Goal: Task Accomplishment & Management: Use online tool/utility

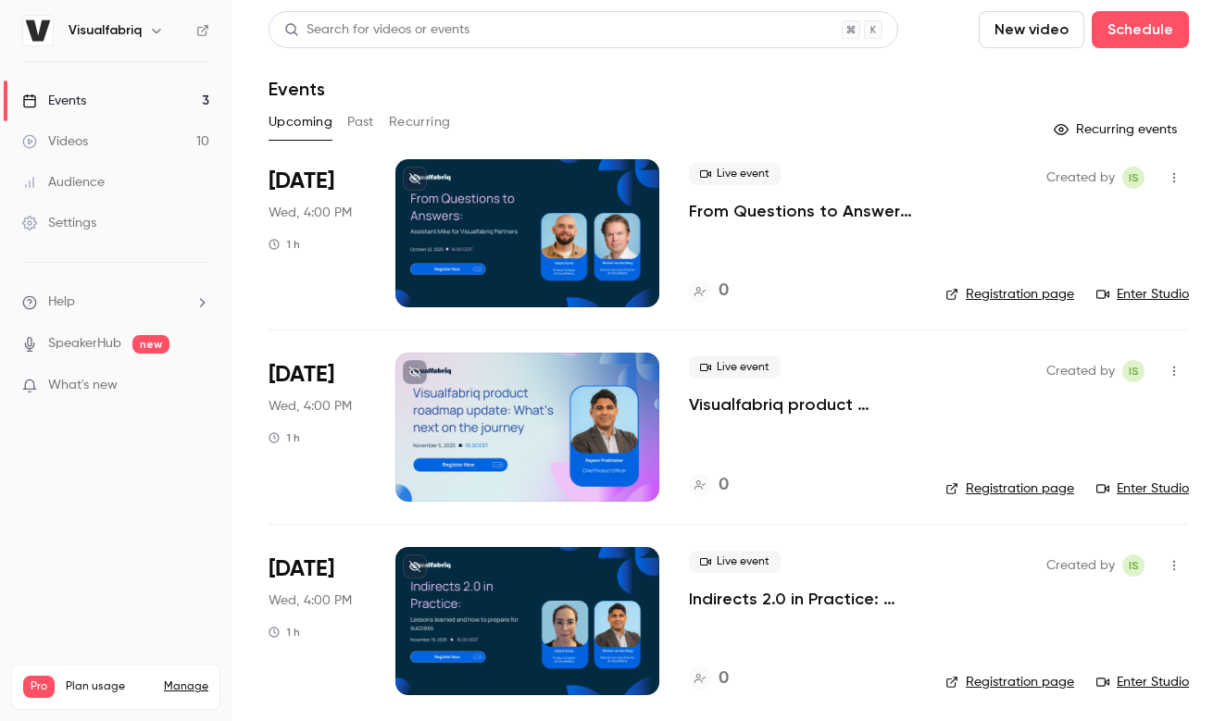
click at [602, 184] on div at bounding box center [527, 233] width 264 height 148
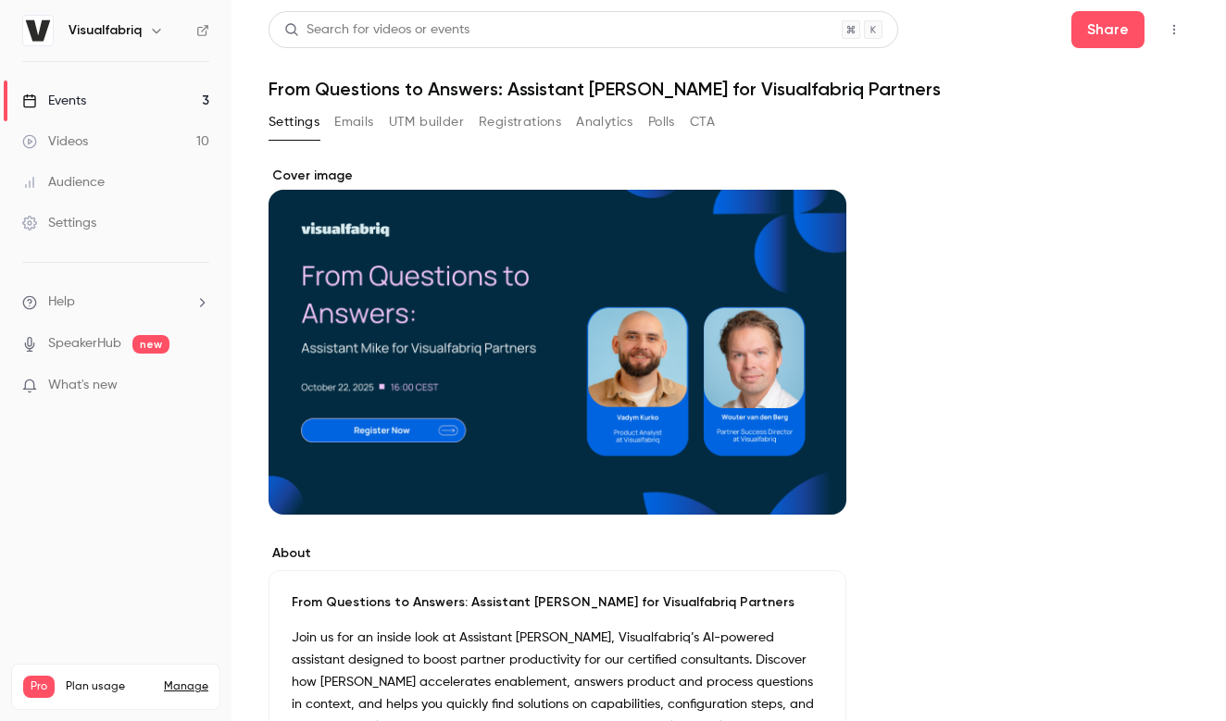
click at [433, 124] on button "UTM builder" at bounding box center [426, 122] width 75 height 30
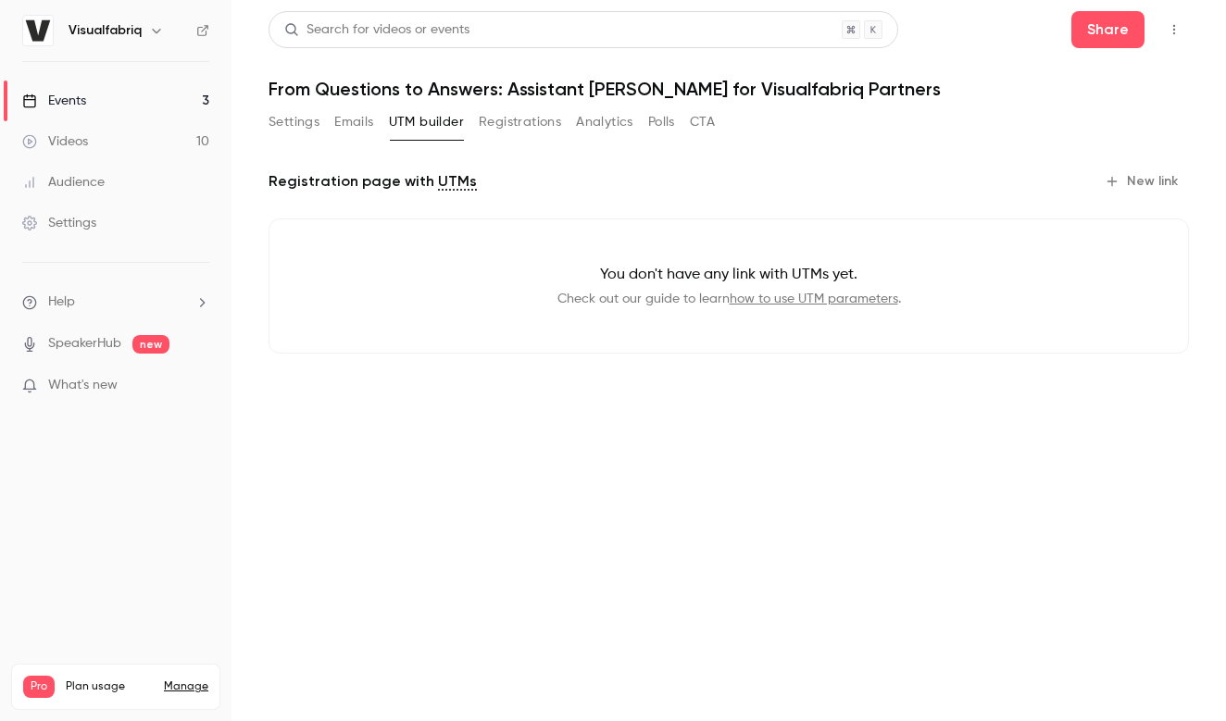
click at [522, 130] on button "Registrations" at bounding box center [520, 122] width 82 height 30
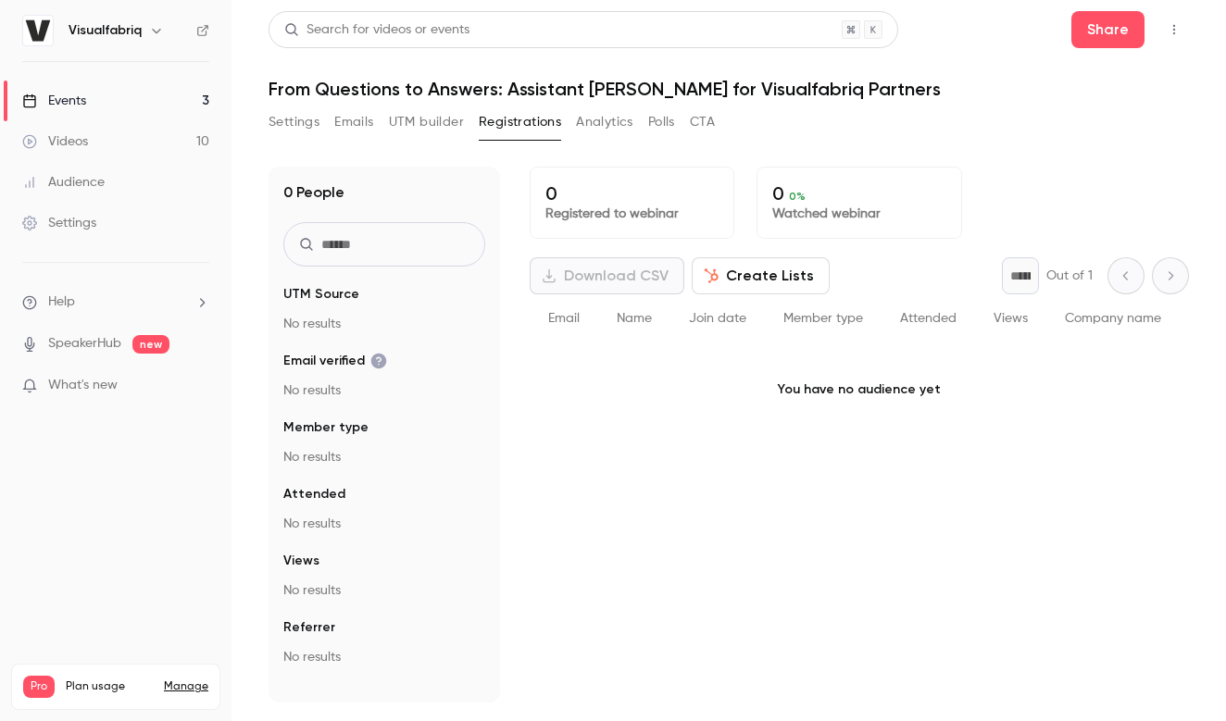
click at [430, 109] on button "UTM builder" at bounding box center [426, 122] width 75 height 30
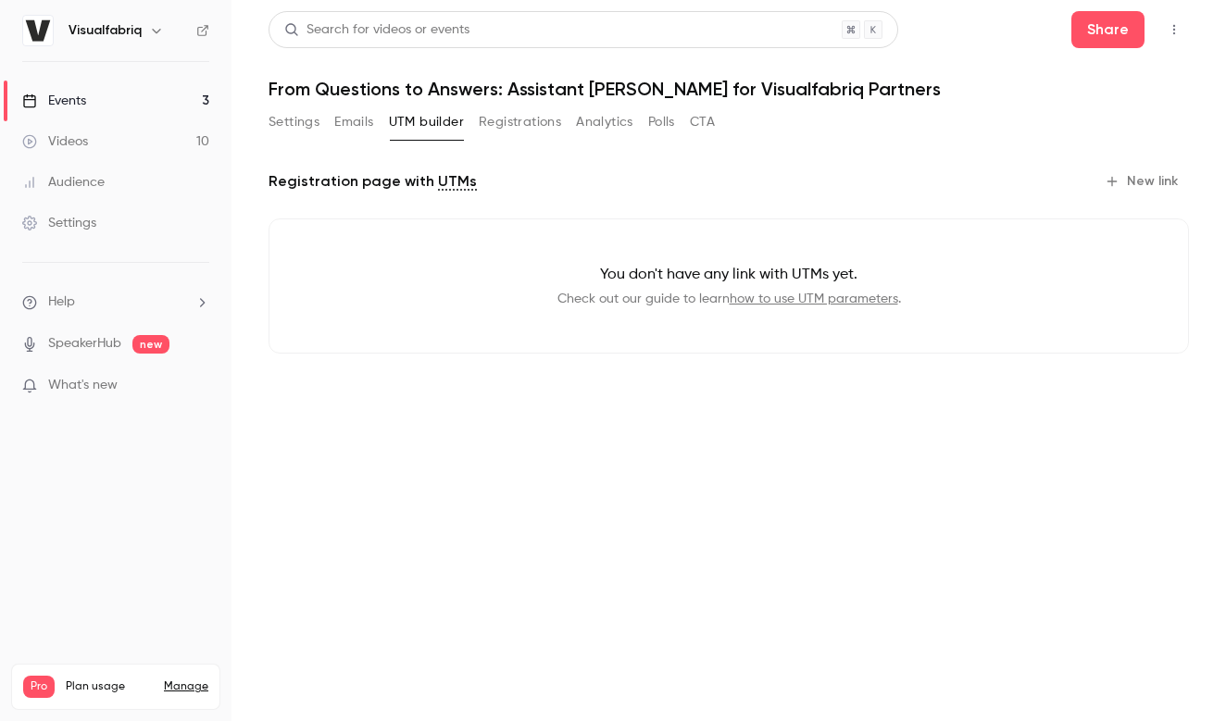
click at [1137, 181] on button "New link" at bounding box center [1143, 182] width 92 height 30
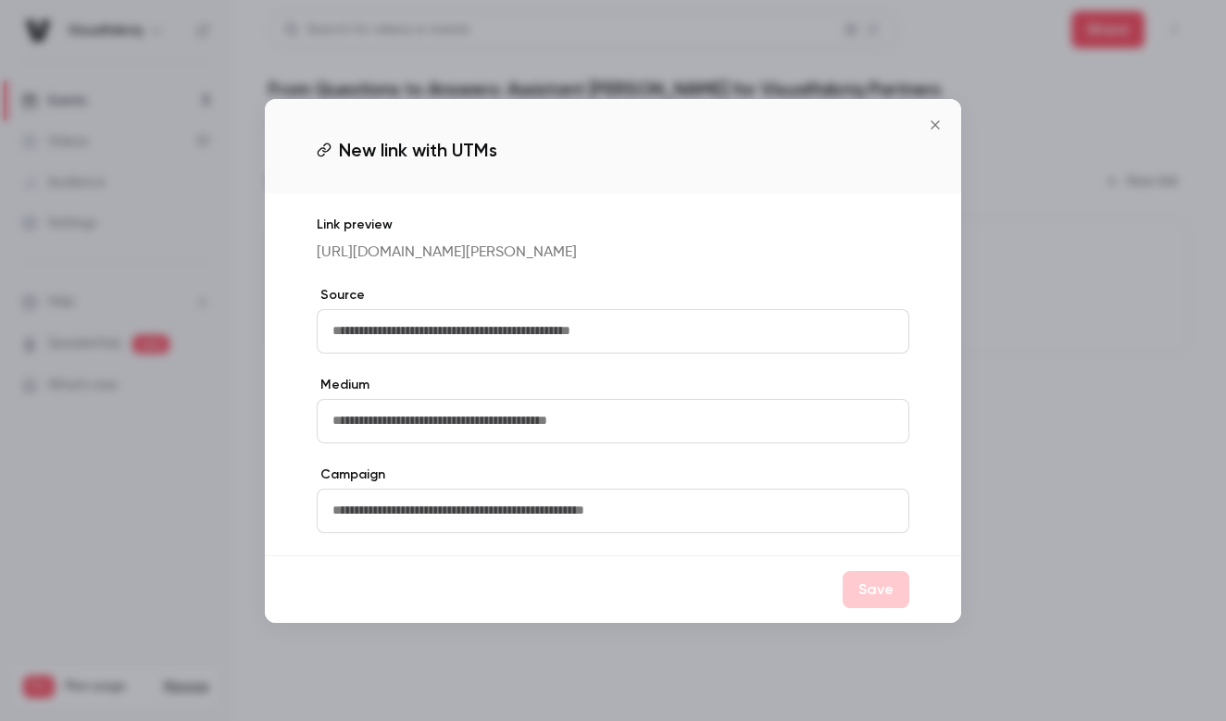
click at [407, 336] on input "text" at bounding box center [613, 331] width 593 height 44
type input "*****"
click at [887, 598] on button "Save" at bounding box center [876, 589] width 67 height 37
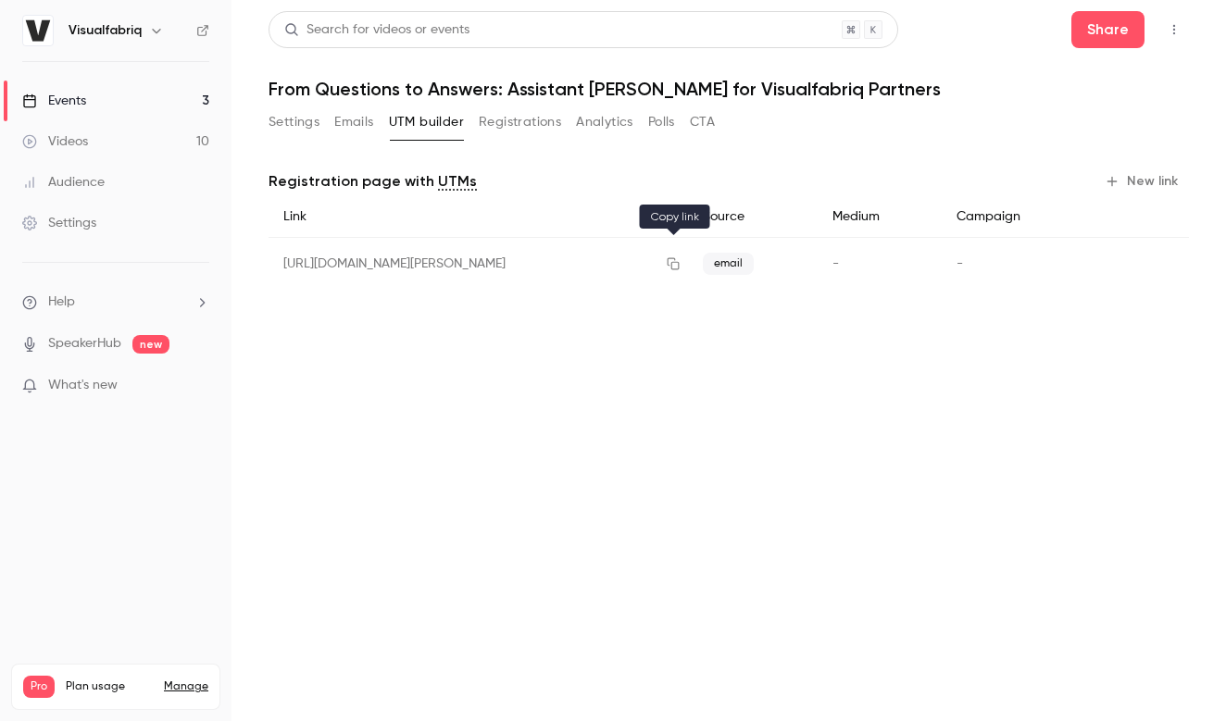
click at [677, 261] on icon "button" at bounding box center [673, 263] width 15 height 13
click at [91, 104] on link "Events 3" at bounding box center [116, 101] width 232 height 41
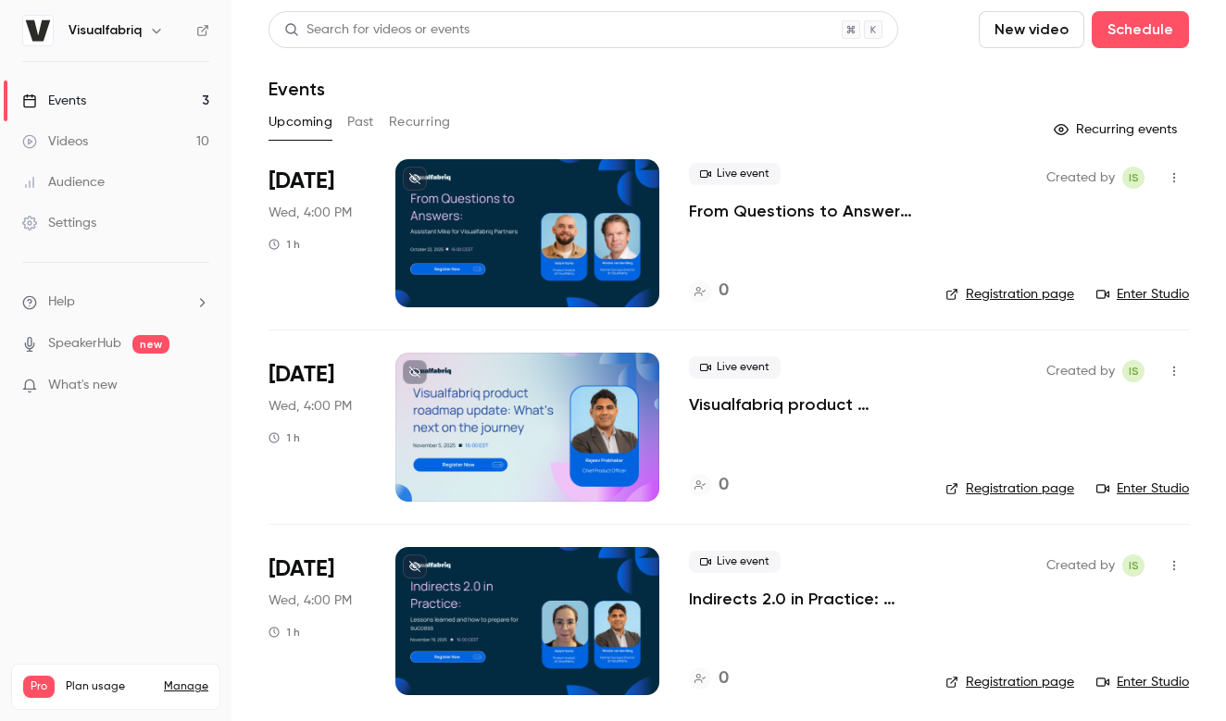
click at [365, 119] on button "Past" at bounding box center [360, 122] width 27 height 30
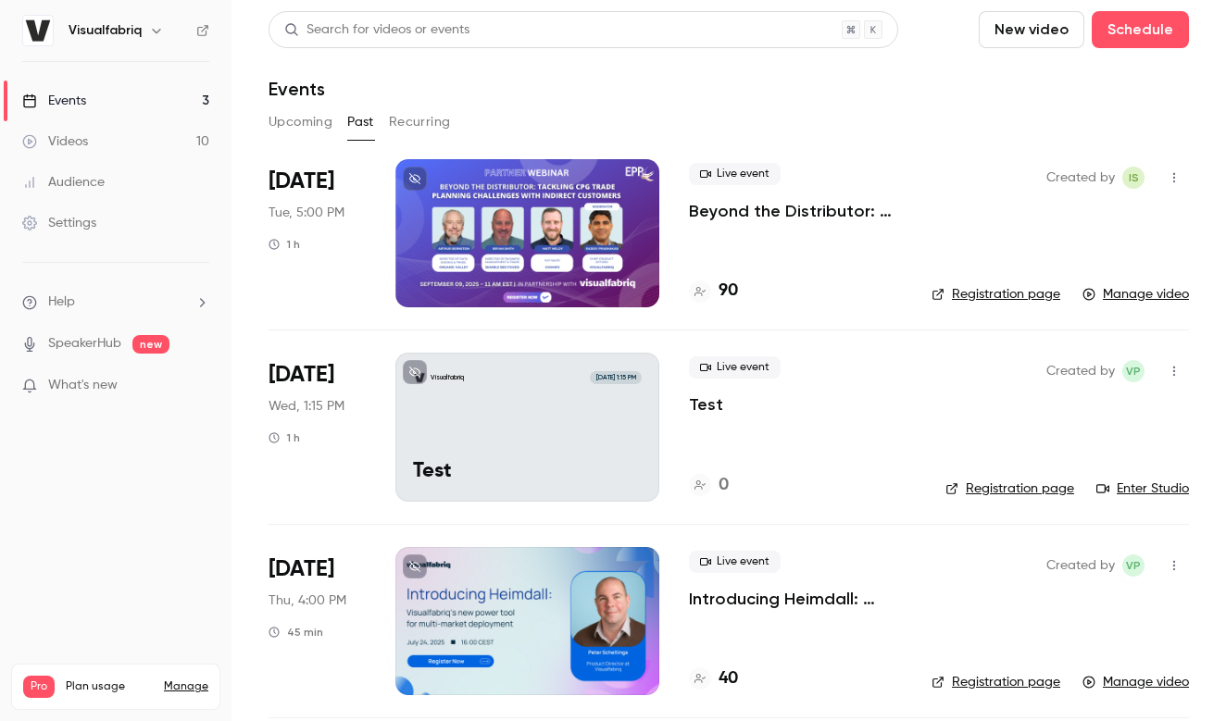
click at [637, 225] on div at bounding box center [527, 233] width 264 height 148
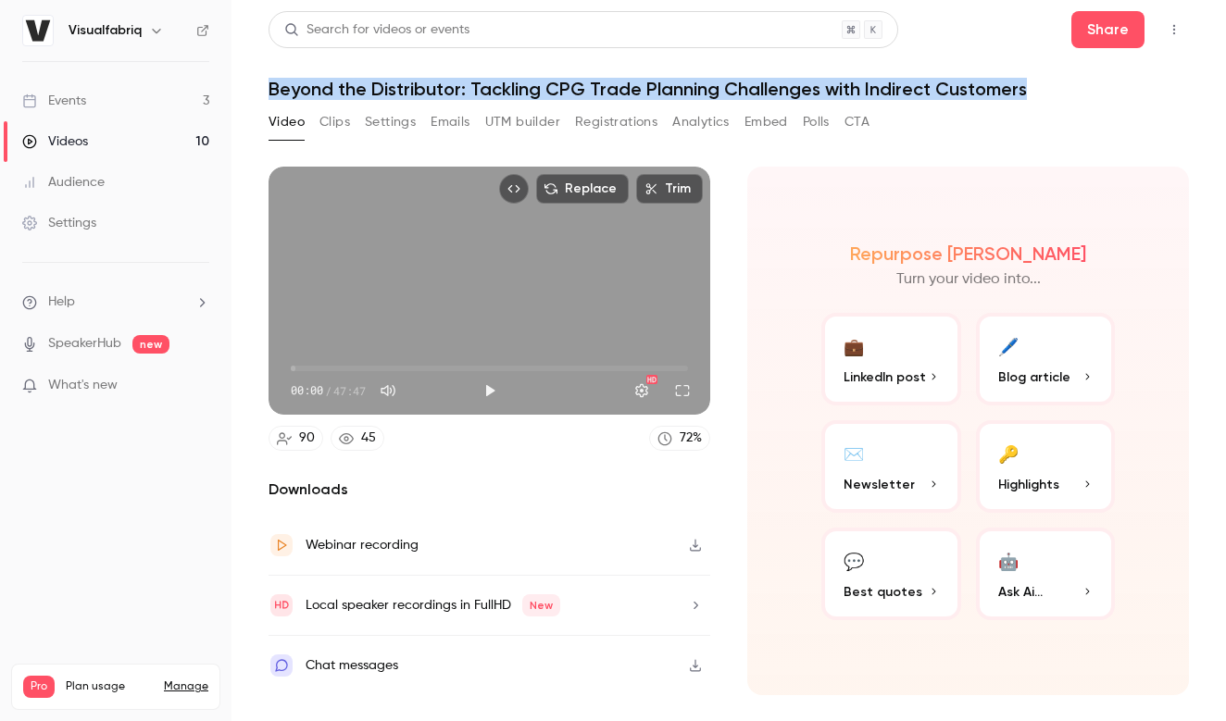
drag, startPoint x: 261, startPoint y: 86, endPoint x: 1067, endPoint y: 94, distance: 805.7
click at [1067, 94] on main "Search for videos or events Share Beyond the Distributor: Tackling CPG Trade Pl…" at bounding box center [729, 360] width 995 height 721
copy h1 "Beyond the Distributor: Tackling CPG Trade Planning Challenges with Indirect Cu…"
click at [278, 119] on button "Video" at bounding box center [287, 122] width 36 height 30
click at [106, 98] on link "Events 3" at bounding box center [116, 101] width 232 height 41
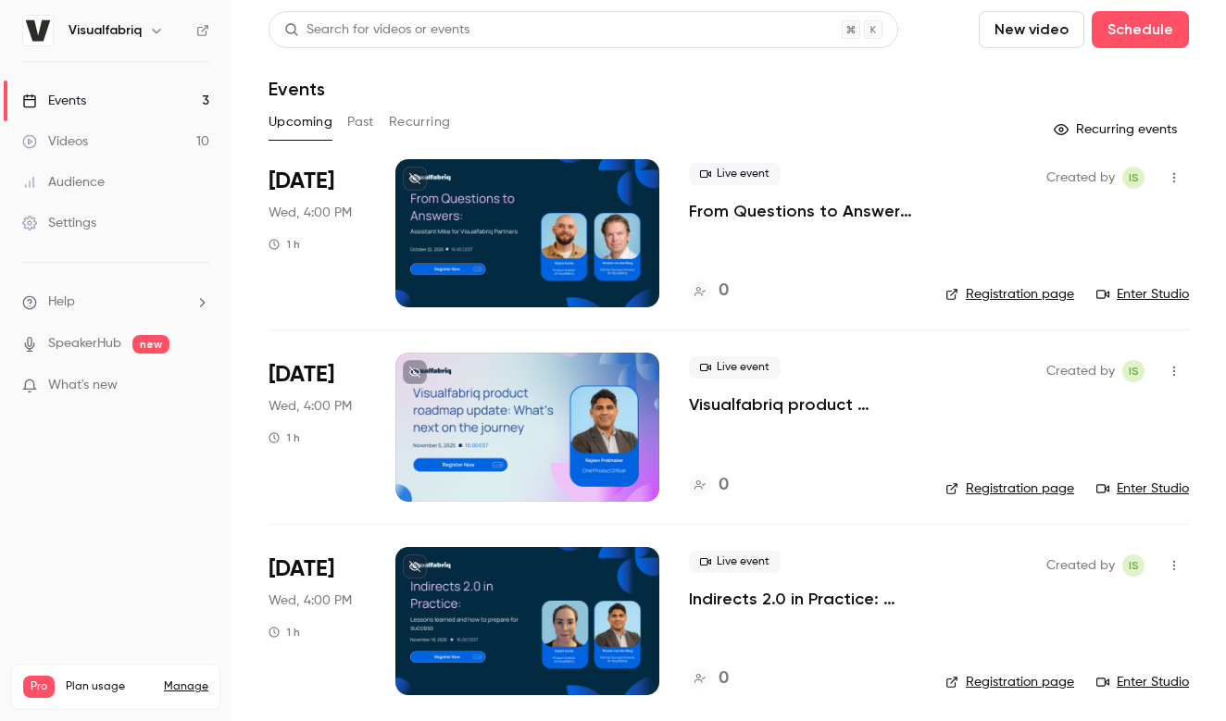
click at [359, 119] on button "Past" at bounding box center [360, 122] width 27 height 30
